Goal: Information Seeking & Learning: Learn about a topic

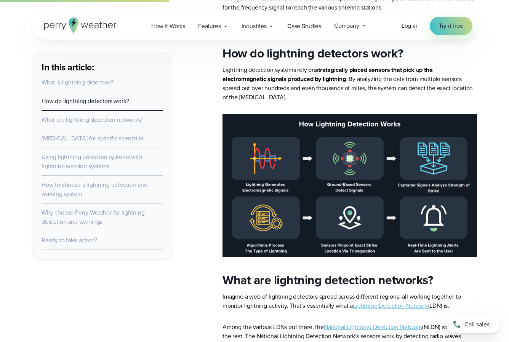
scroll to position [635, 0]
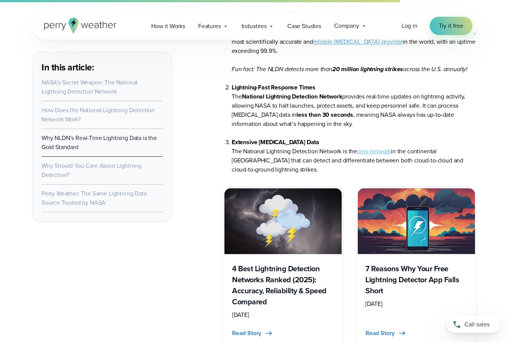
scroll to position [1650, 0]
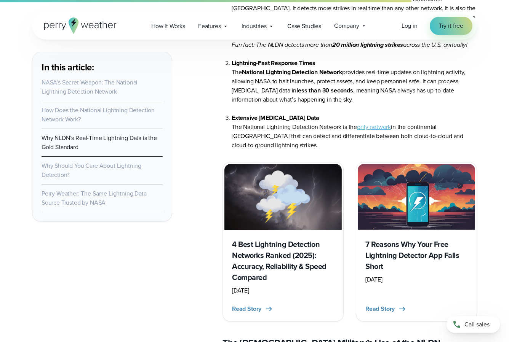
click at [236, 259] on h3 "4 Best Lightning Detection Networks Ranked (2025): Accuracy, Reliability & Spee…" at bounding box center [283, 261] width 102 height 44
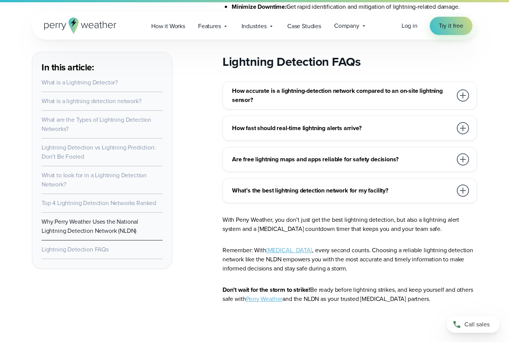
scroll to position [4695, 0]
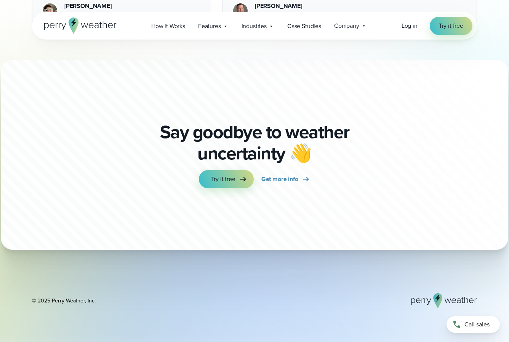
scroll to position [2284, 0]
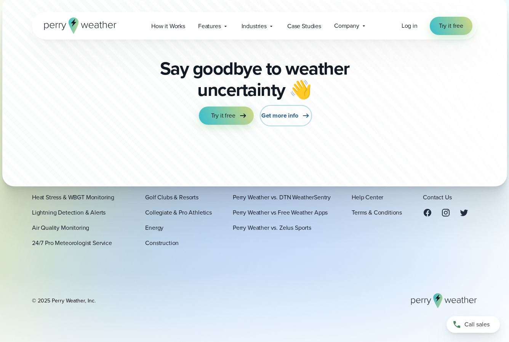
click at [286, 118] on span "Get more info" at bounding box center [279, 115] width 37 height 9
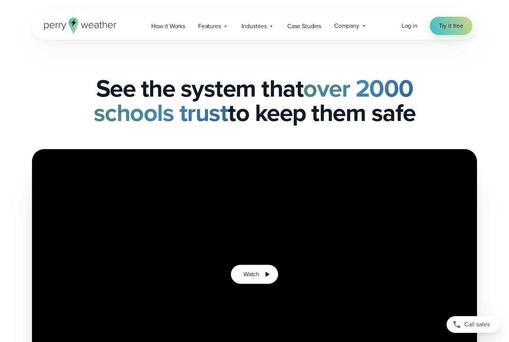
scroll to position [127, 0]
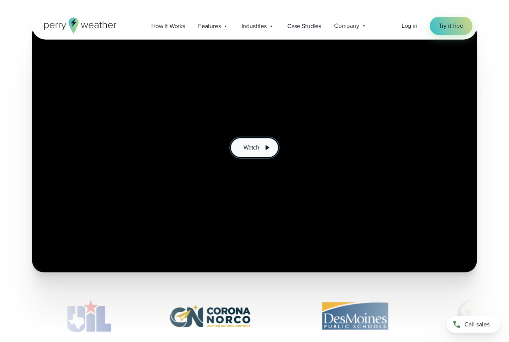
click at [255, 154] on button "Watch" at bounding box center [254, 147] width 47 height 19
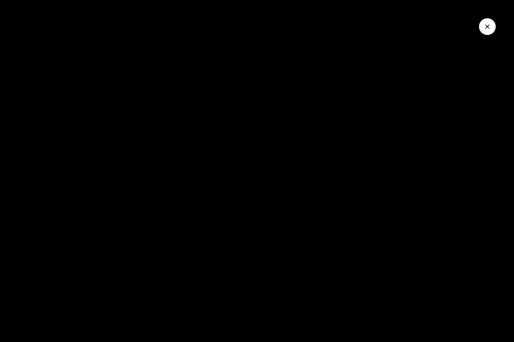
click at [483, 27] on button "Close Video" at bounding box center [487, 26] width 17 height 17
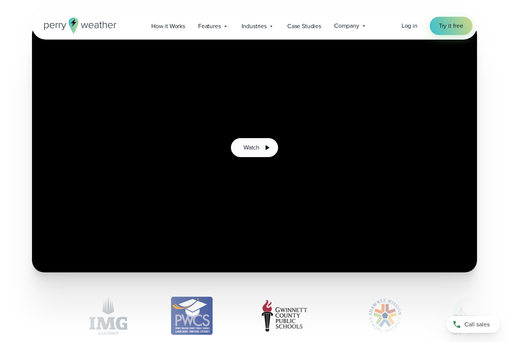
click at [105, 28] on icon at bounding box center [80, 26] width 72 height 16
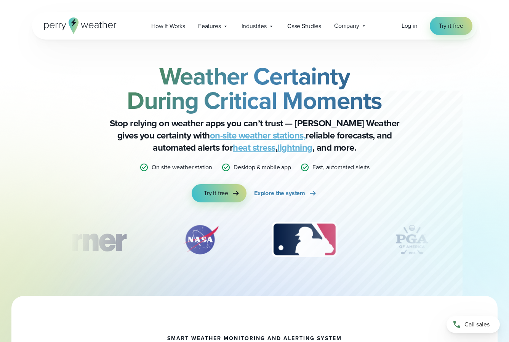
click at [67, 22] on icon at bounding box center [80, 26] width 72 height 16
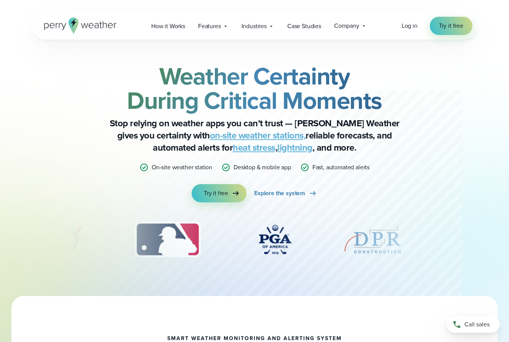
click at [86, 21] on icon at bounding box center [80, 26] width 72 height 16
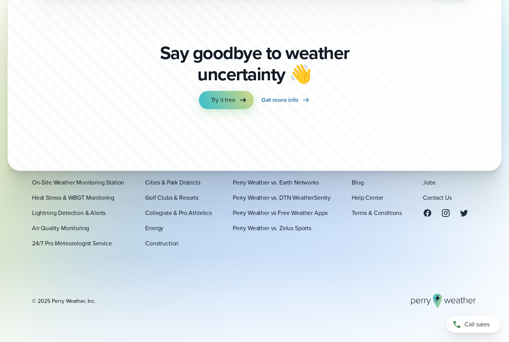
scroll to position [2656, 0]
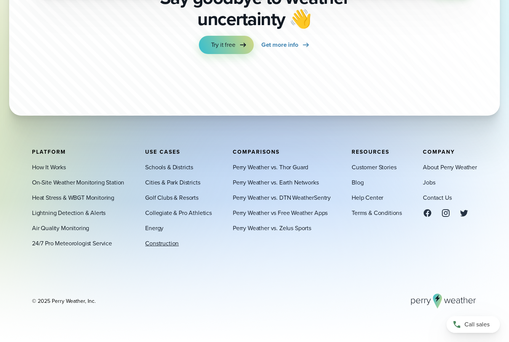
click at [170, 244] on link "Construction" at bounding box center [162, 243] width 34 height 9
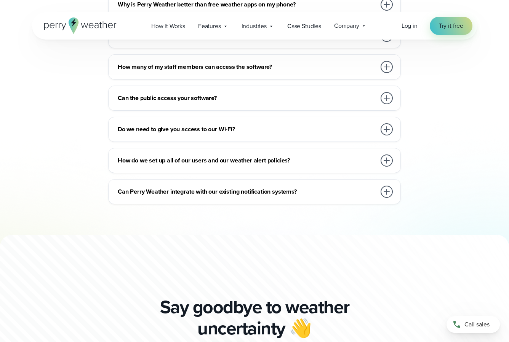
scroll to position [4248, 0]
